Goal: Find specific page/section: Find specific page/section

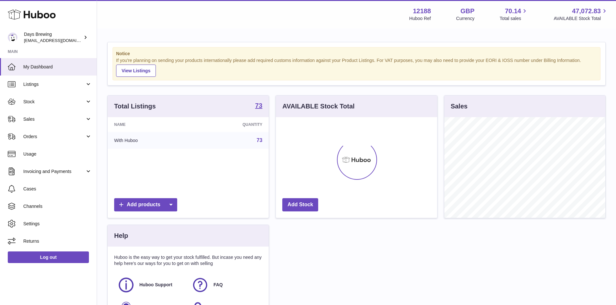
scroll to position [101, 161]
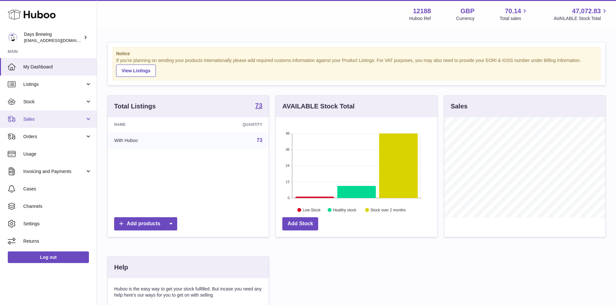
click at [48, 122] on span "Sales" at bounding box center [54, 119] width 62 height 6
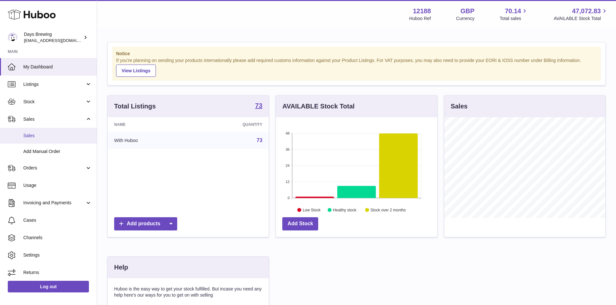
click at [59, 130] on link "Sales" at bounding box center [48, 136] width 97 height 16
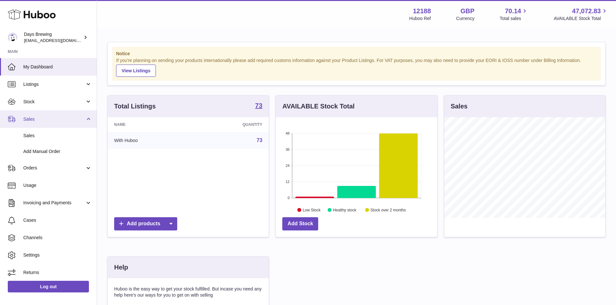
click at [57, 120] on span "Sales" at bounding box center [54, 119] width 62 height 6
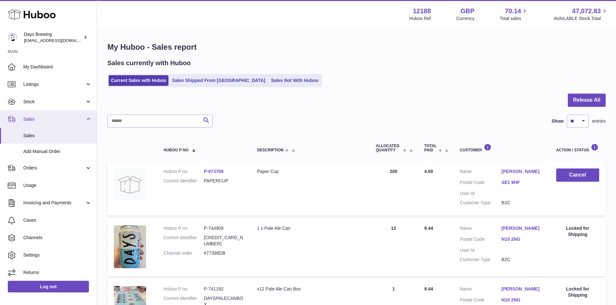
click at [59, 125] on link "Sales" at bounding box center [48, 119] width 97 height 17
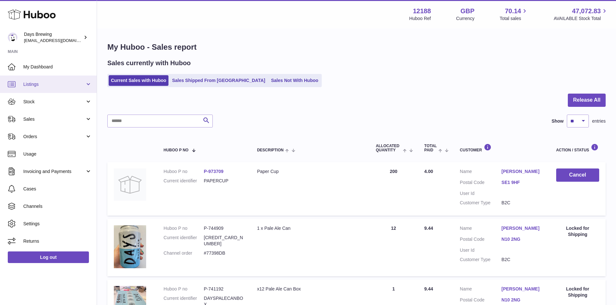
click at [58, 81] on span "Listings" at bounding box center [54, 84] width 62 height 6
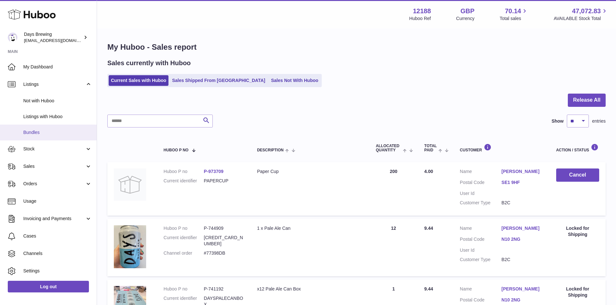
click at [61, 128] on link "Bundles" at bounding box center [48, 133] width 97 height 16
